Goal: Navigation & Orientation: Understand site structure

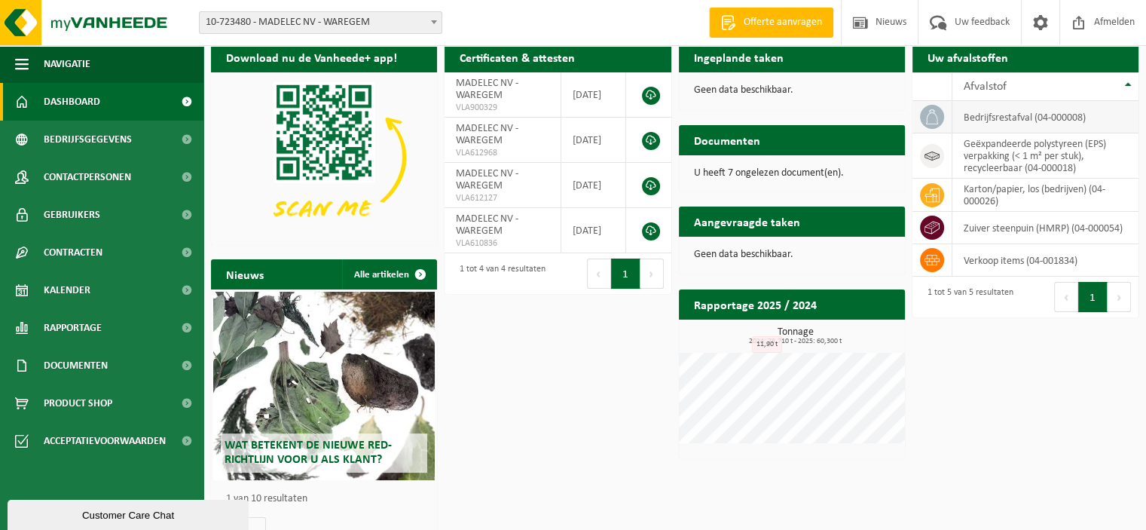
scroll to position [73, 0]
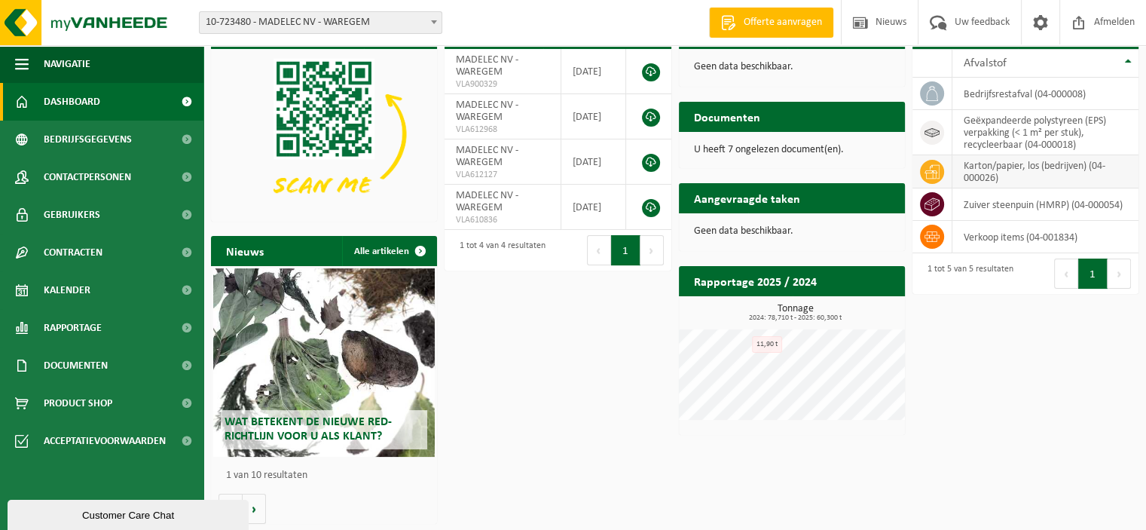
click at [1034, 176] on td "karton/papier, los (bedrijven) (04-000026)" at bounding box center [1045, 171] width 186 height 33
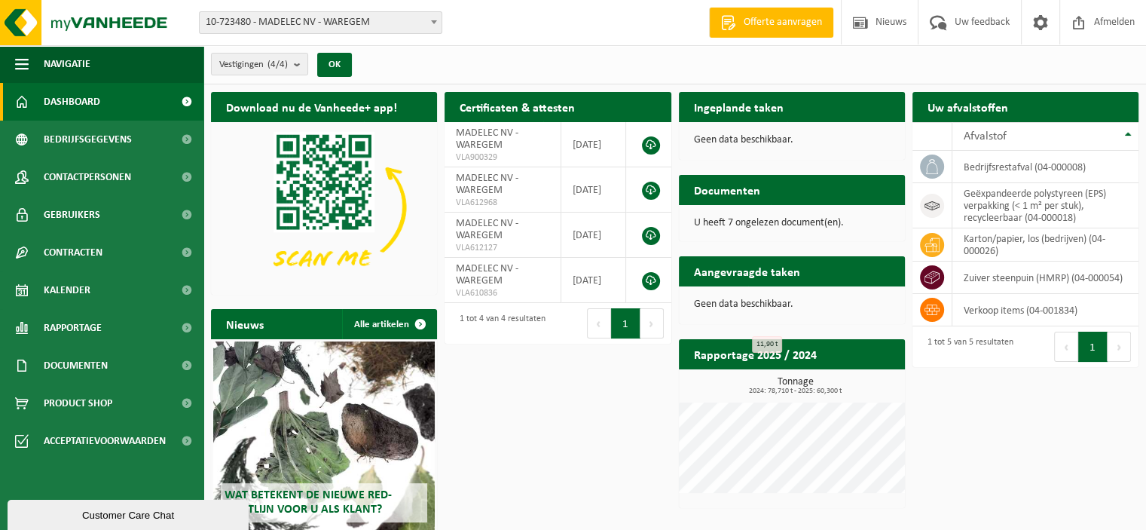
click at [182, 96] on span at bounding box center [187, 102] width 34 height 38
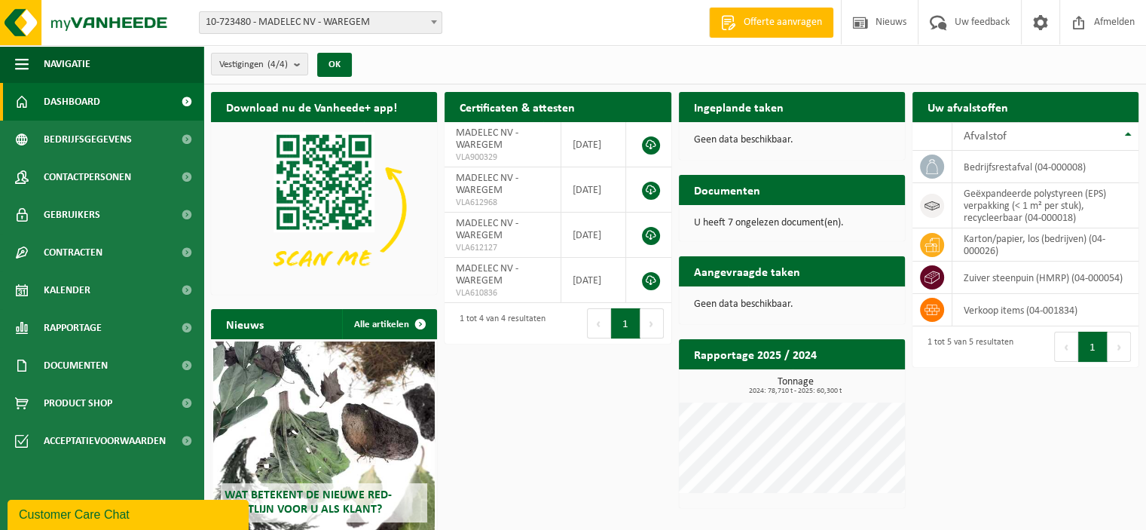
scroll to position [73, 0]
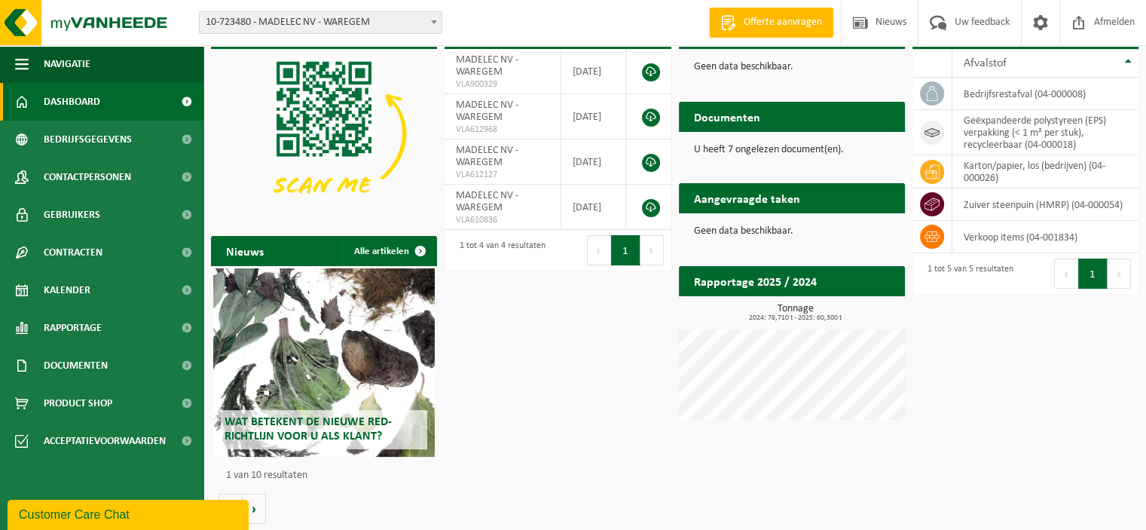
click at [757, 240] on div "Geen data beschikbaar." at bounding box center [792, 231] width 226 height 36
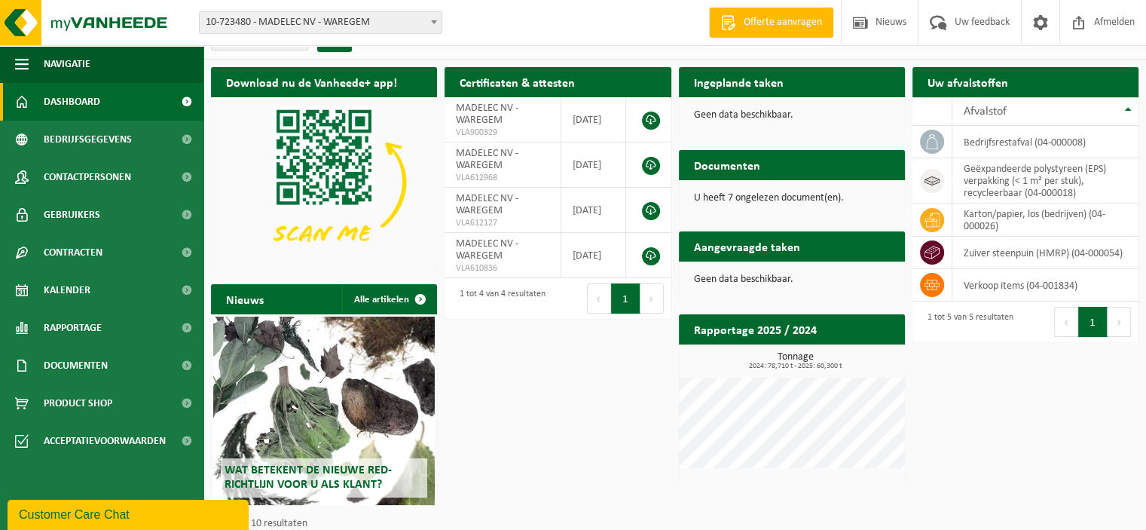
scroll to position [0, 0]
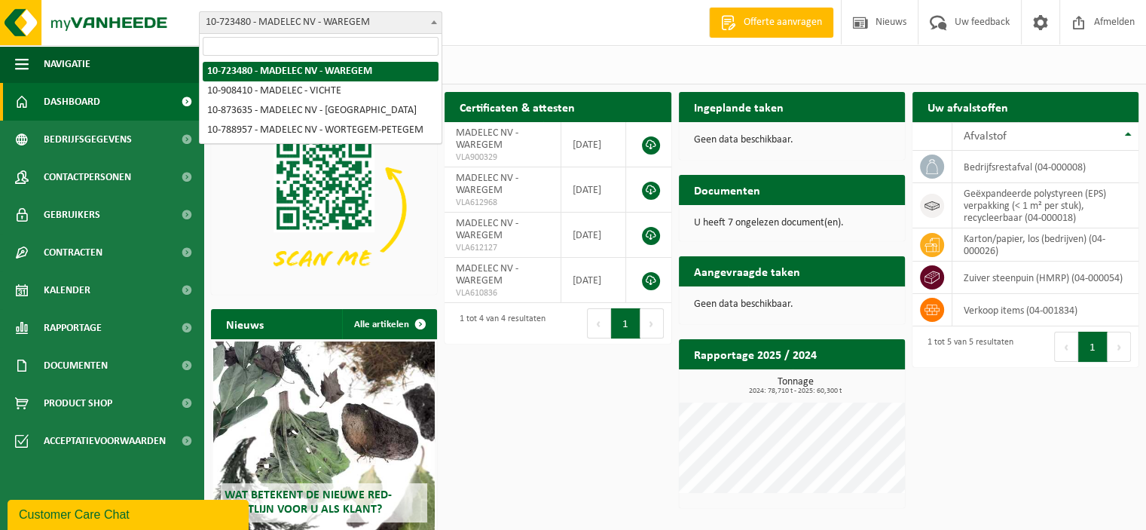
click at [439, 22] on span at bounding box center [433, 22] width 15 height 20
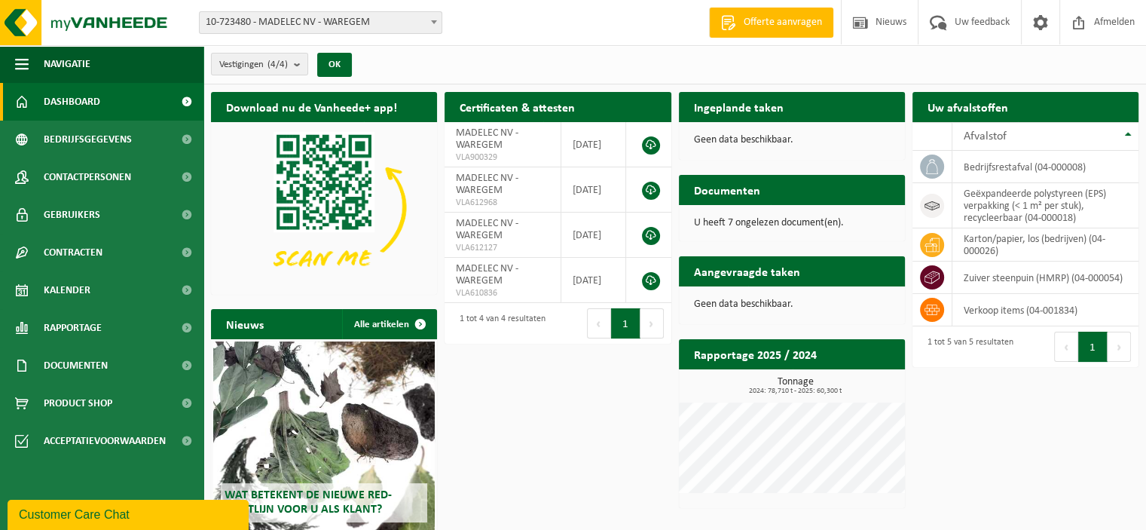
click at [439, 22] on span at bounding box center [433, 22] width 15 height 20
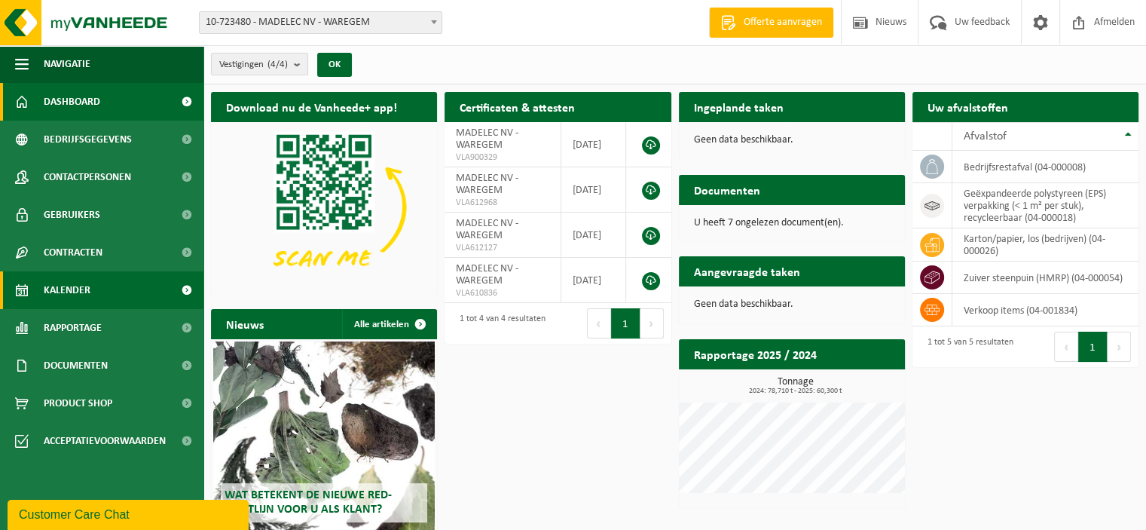
click at [99, 291] on link "Kalender" at bounding box center [101, 290] width 203 height 38
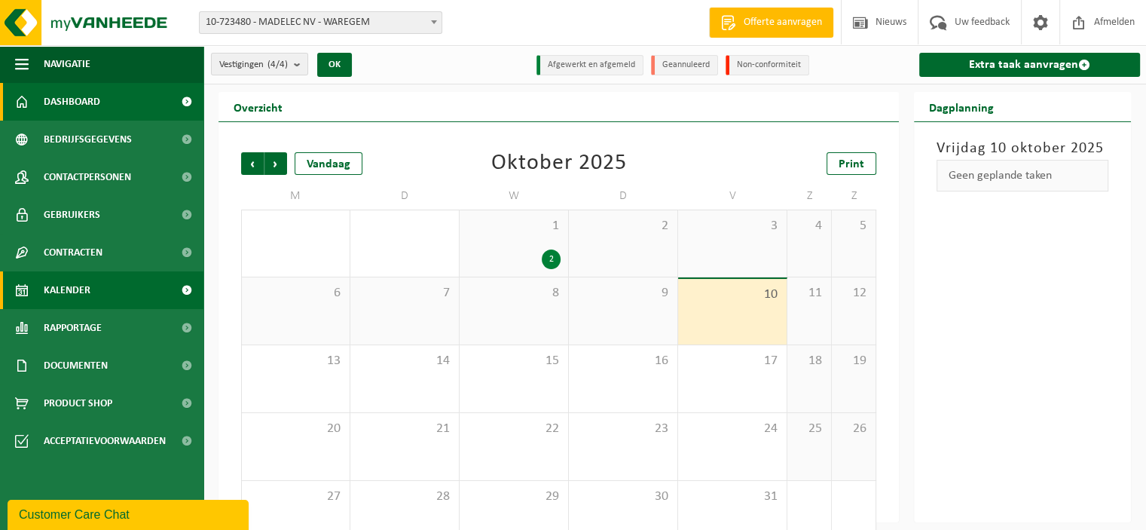
click at [96, 99] on span "Dashboard" at bounding box center [72, 102] width 57 height 38
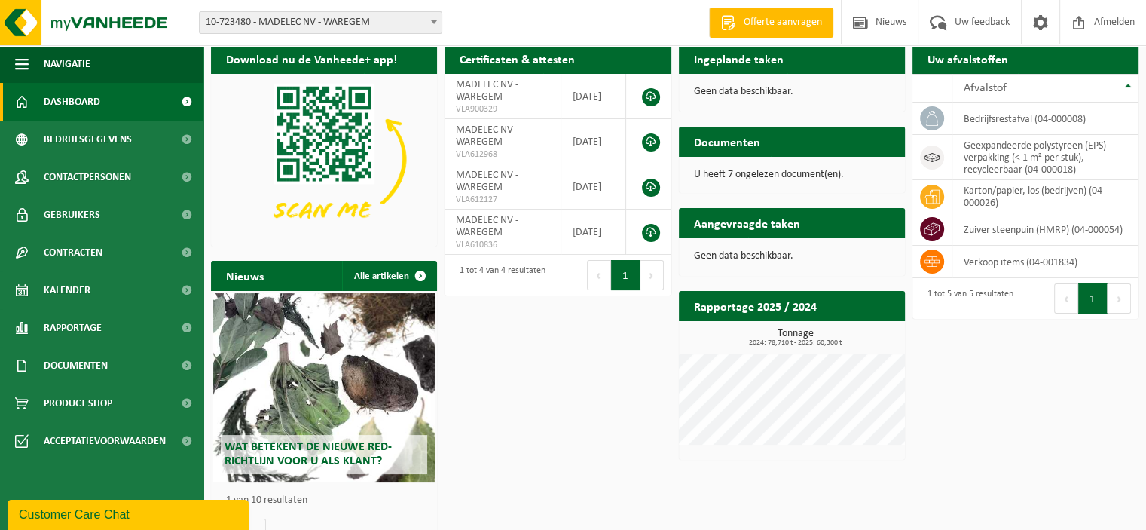
scroll to position [73, 0]
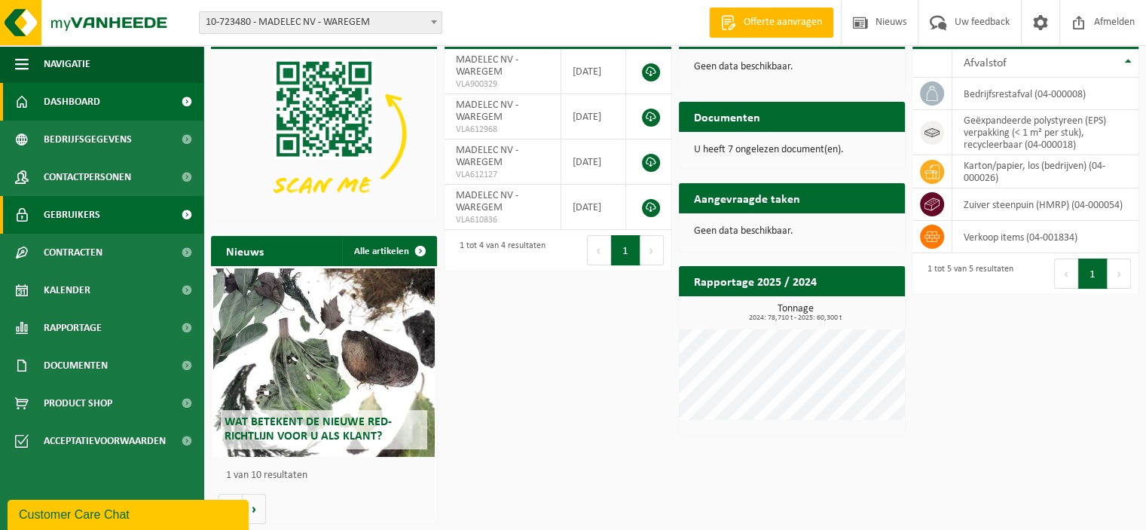
click at [84, 213] on span "Gebruikers" at bounding box center [72, 215] width 57 height 38
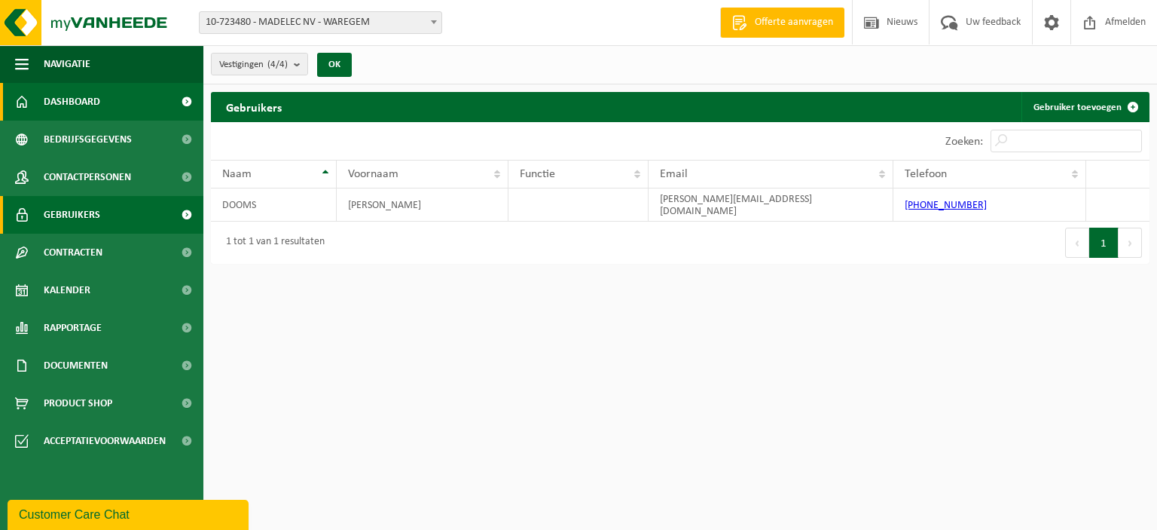
click at [103, 108] on link "Dashboard" at bounding box center [101, 102] width 203 height 38
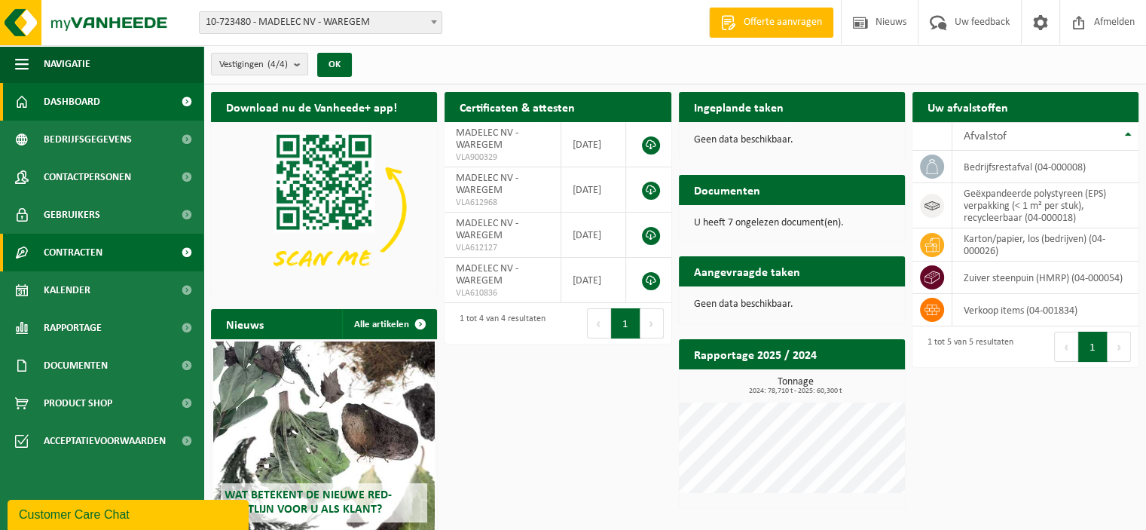
click at [124, 267] on link "Contracten" at bounding box center [101, 253] width 203 height 38
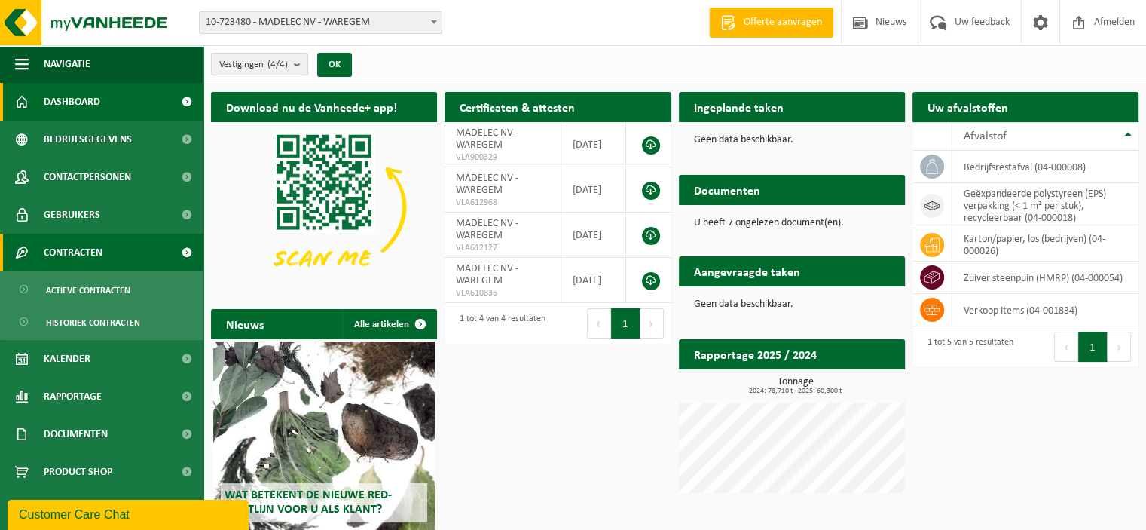
click at [124, 246] on link "Contracten" at bounding box center [101, 253] width 203 height 38
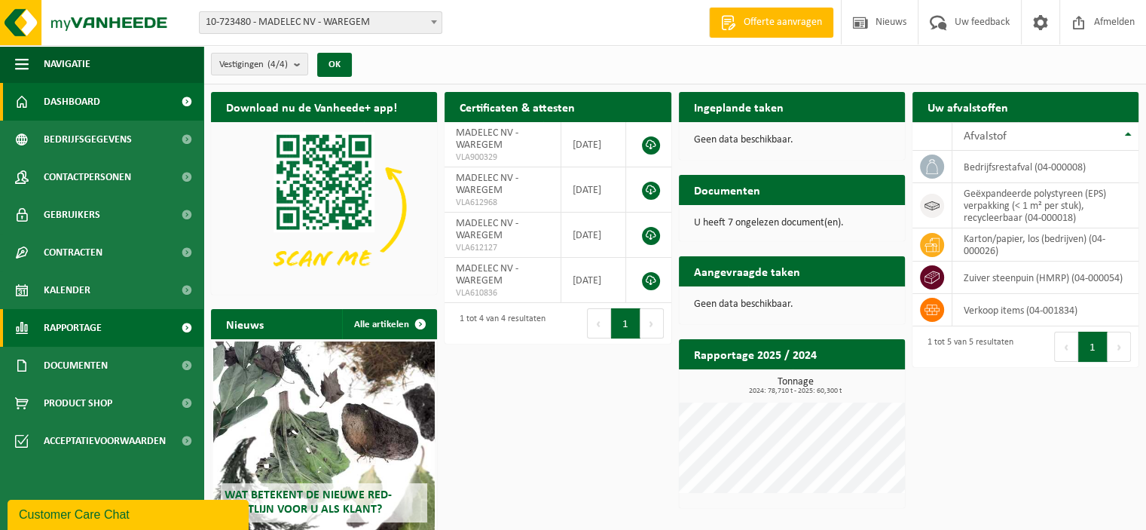
click at [128, 334] on link "Rapportage" at bounding box center [101, 328] width 203 height 38
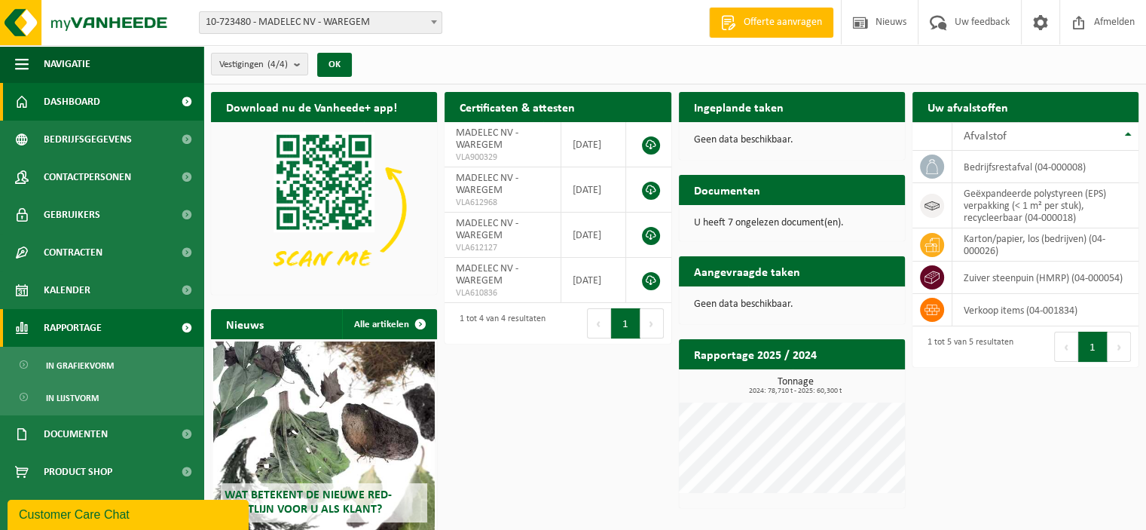
click at [128, 334] on link "Rapportage" at bounding box center [101, 328] width 203 height 38
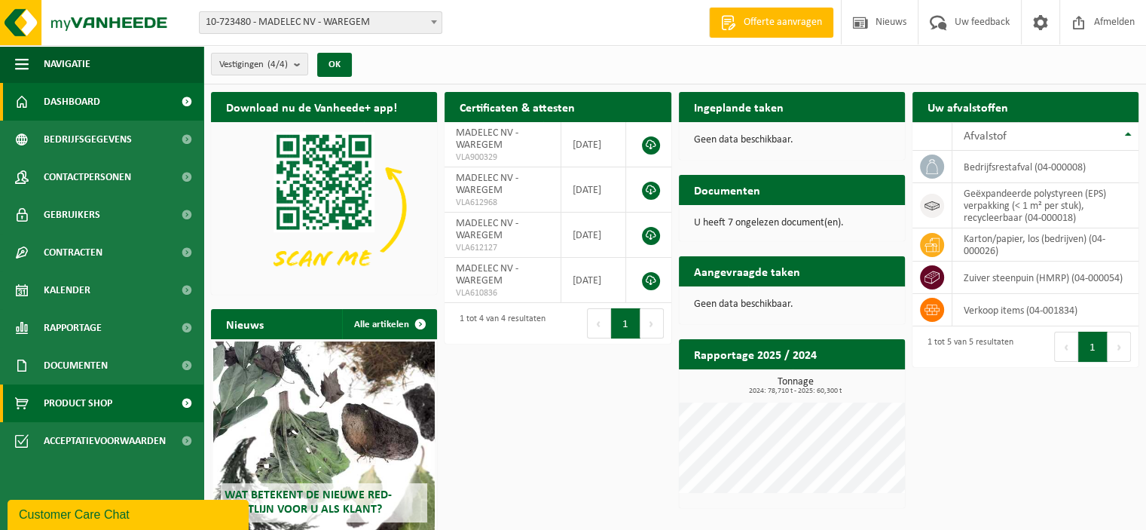
click at [145, 403] on link "Product Shop" at bounding box center [101, 403] width 203 height 38
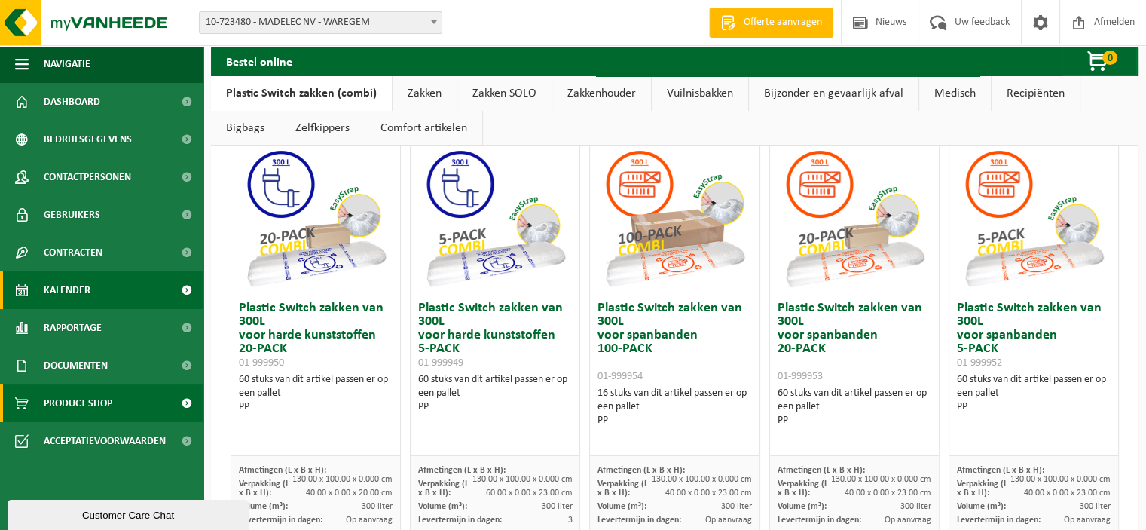
scroll to position [75, 0]
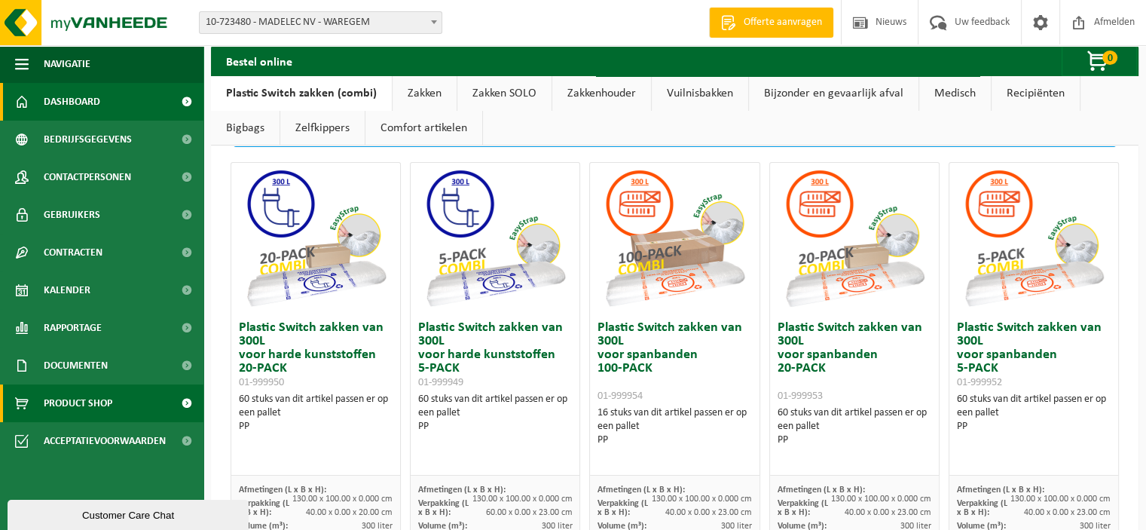
click at [121, 104] on link "Dashboard" at bounding box center [101, 102] width 203 height 38
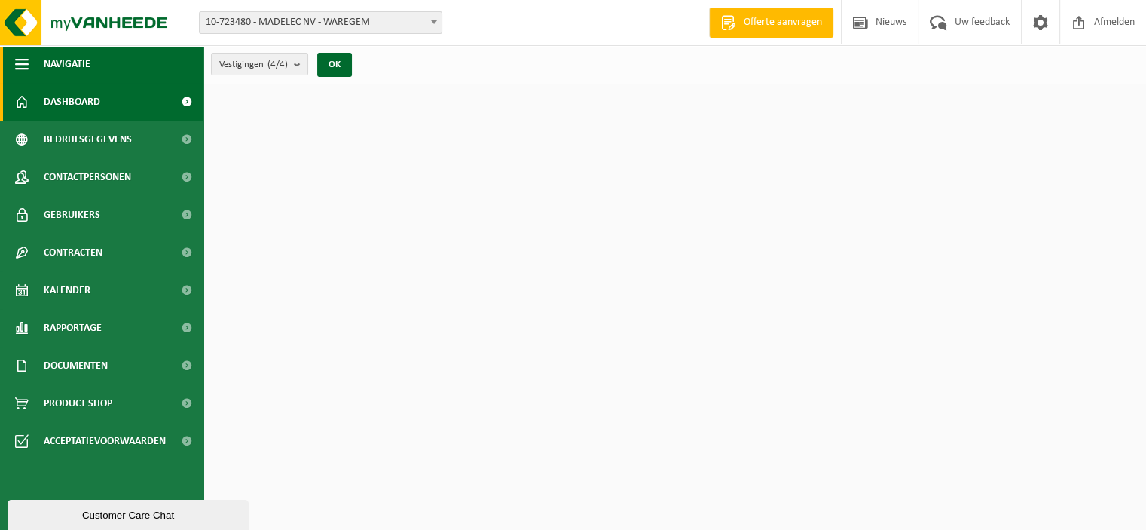
click at [19, 69] on span "button" at bounding box center [22, 64] width 14 height 38
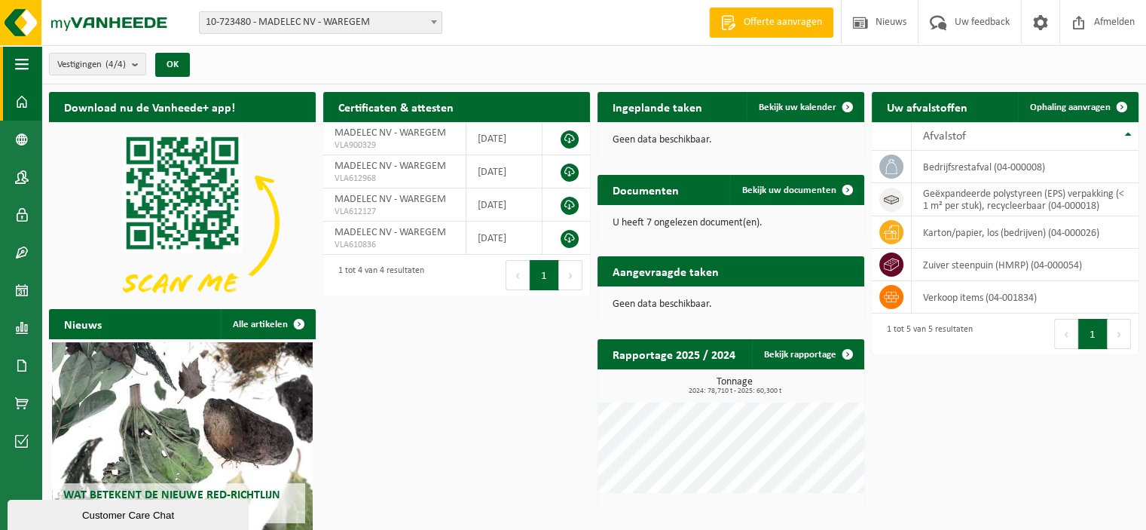
click at [19, 69] on span "button" at bounding box center [22, 64] width 14 height 38
